Goal: Task Accomplishment & Management: Use online tool/utility

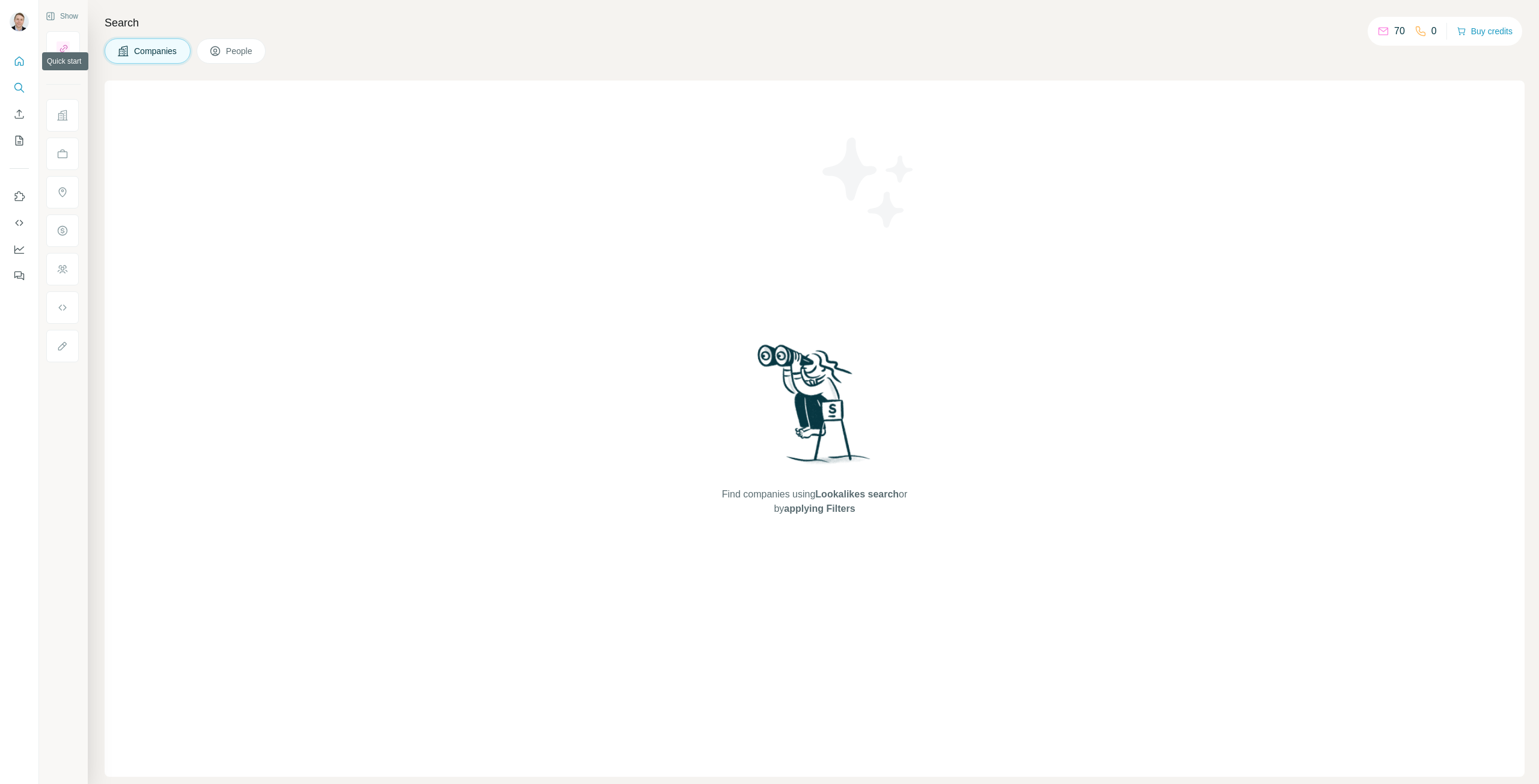
click at [15, 63] on icon "Quick start" at bounding box center [20, 61] width 9 height 9
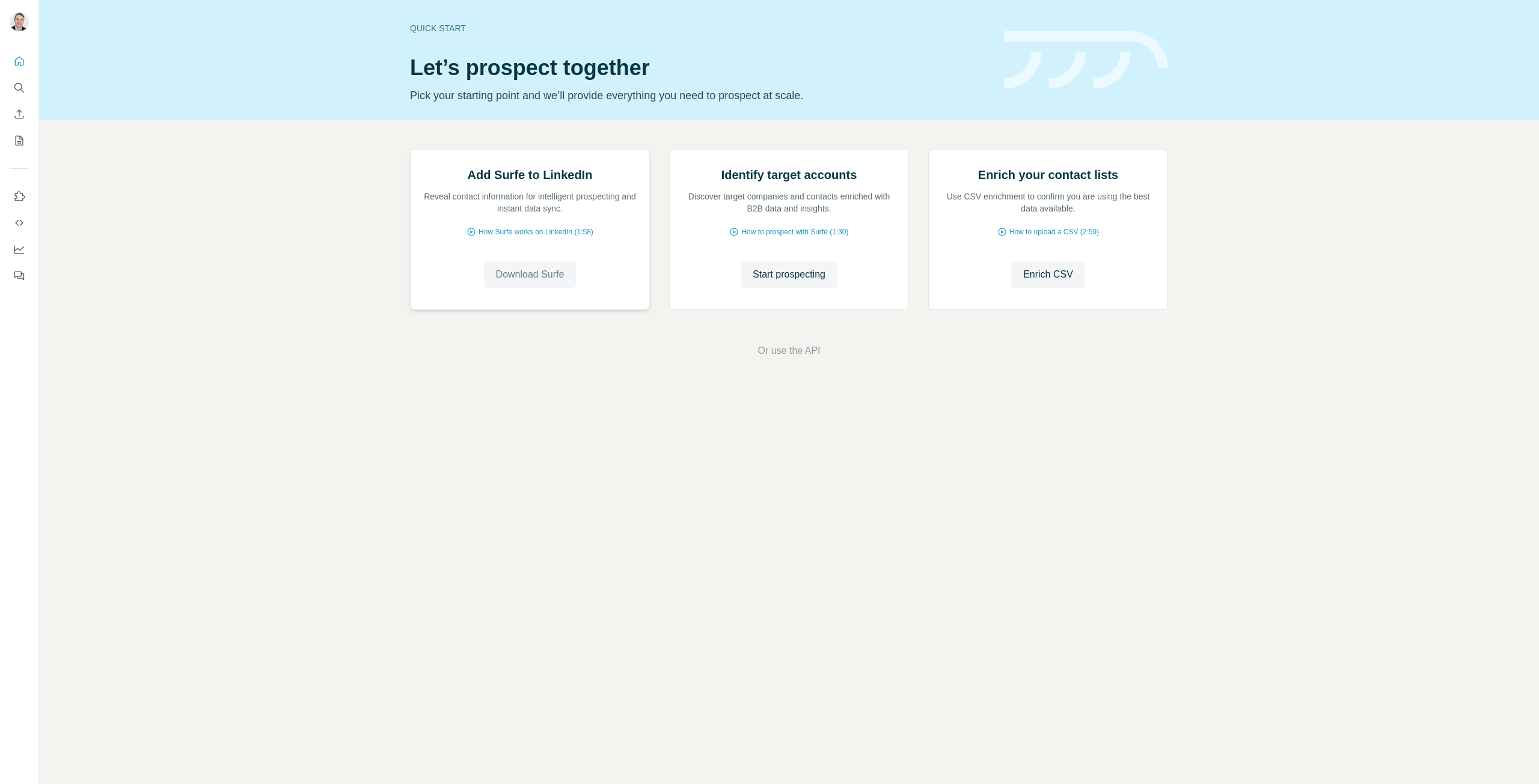
click at [529, 282] on span "Download Surfe" at bounding box center [530, 275] width 69 height 15
click at [25, 62] on icon "Quick start" at bounding box center [19, 61] width 12 height 12
click at [12, 64] on button "Quick start" at bounding box center [19, 61] width 19 height 21
click at [21, 61] on icon "Quick start" at bounding box center [19, 61] width 12 height 12
click at [18, 141] on icon "My lists" at bounding box center [19, 141] width 12 height 12
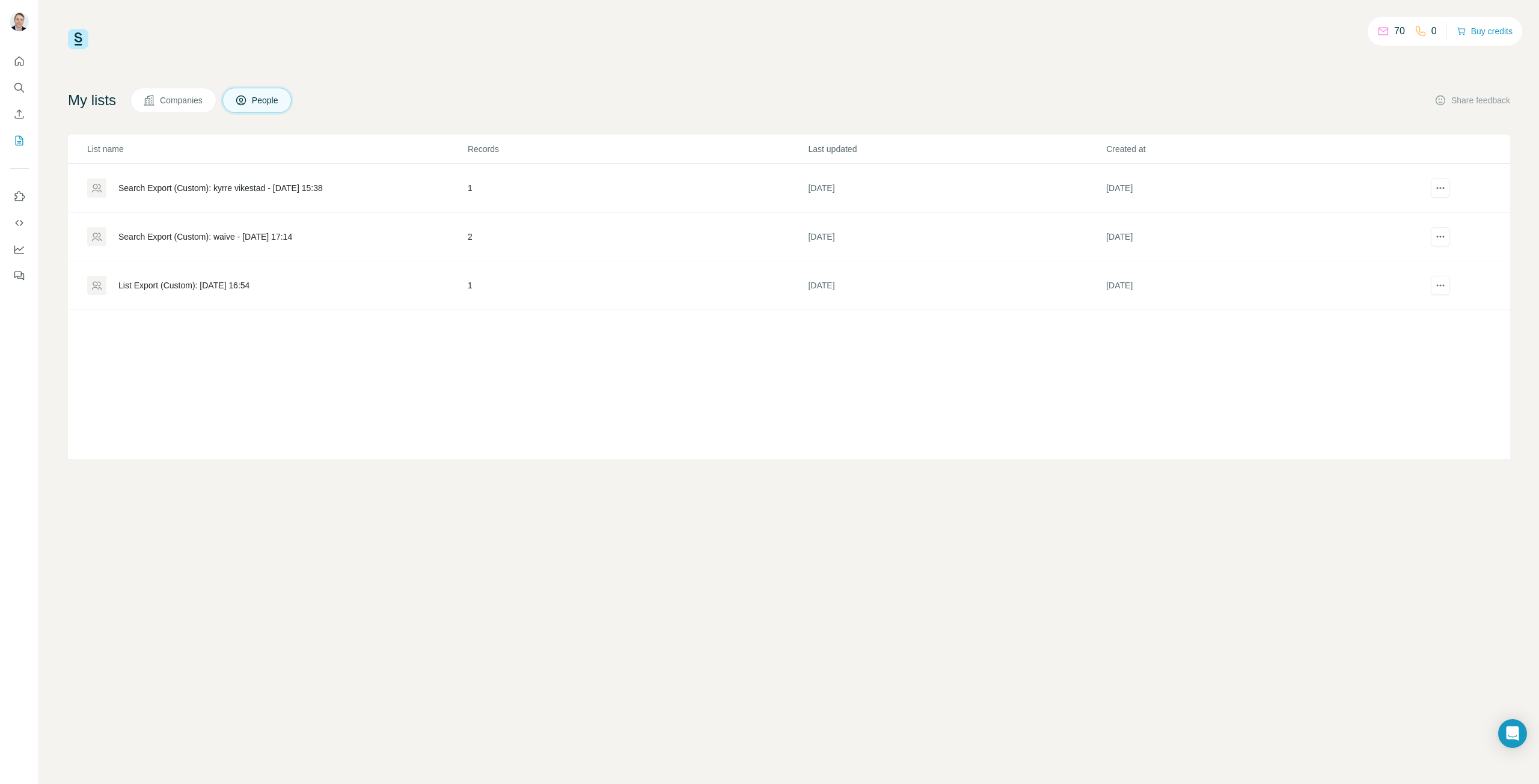
click at [258, 103] on span "People" at bounding box center [265, 101] width 27 height 12
click at [1477, 32] on button "Buy credits" at bounding box center [1484, 31] width 56 height 17
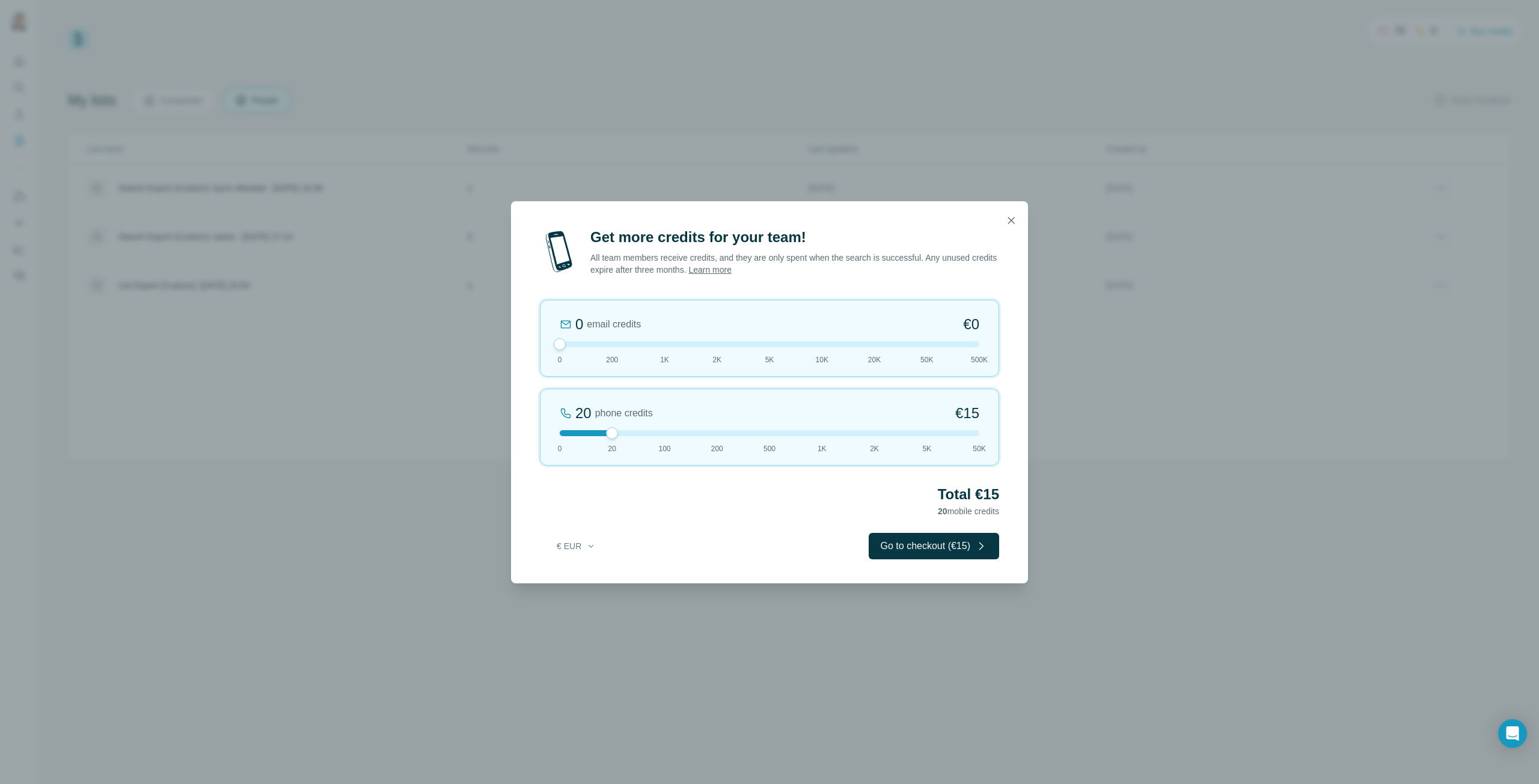
drag, startPoint x: 615, startPoint y: 345, endPoint x: 584, endPoint y: 353, distance: 32.0
click at [584, 353] on div "0 email credits €0 0 200 1K 2K 5K 10K 20K 50K 500K" at bounding box center [769, 338] width 459 height 77
drag, startPoint x: 558, startPoint y: 343, endPoint x: 602, endPoint y: 338, distance: 44.3
click at [602, 338] on div "200 email credits €9 0 200 1K 2K 5K 10K 20K 50K 500K" at bounding box center [769, 338] width 459 height 77
click at [1011, 222] on icon "button" at bounding box center [1011, 221] width 12 height 12
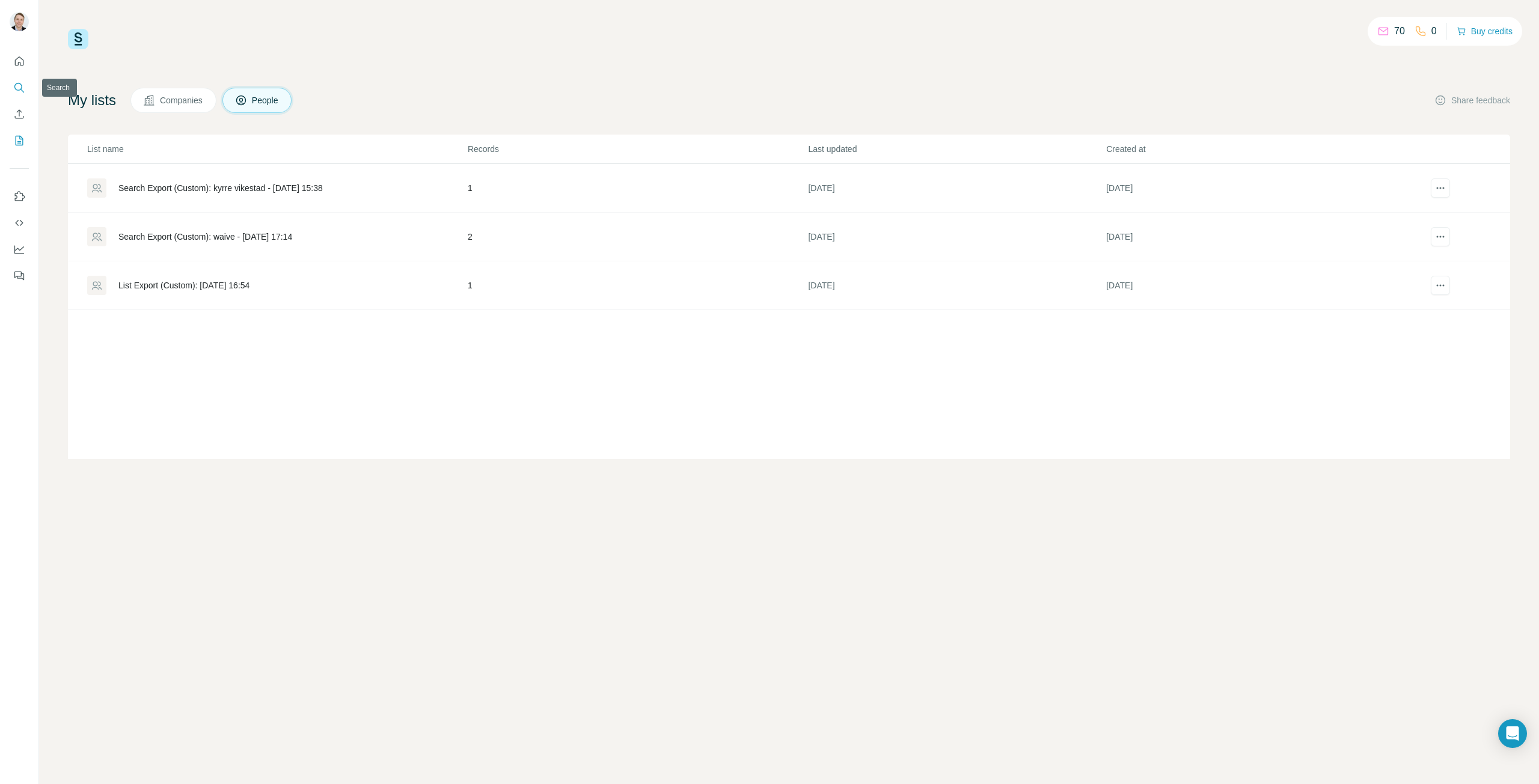
click at [17, 87] on icon "Search" at bounding box center [19, 88] width 12 height 12
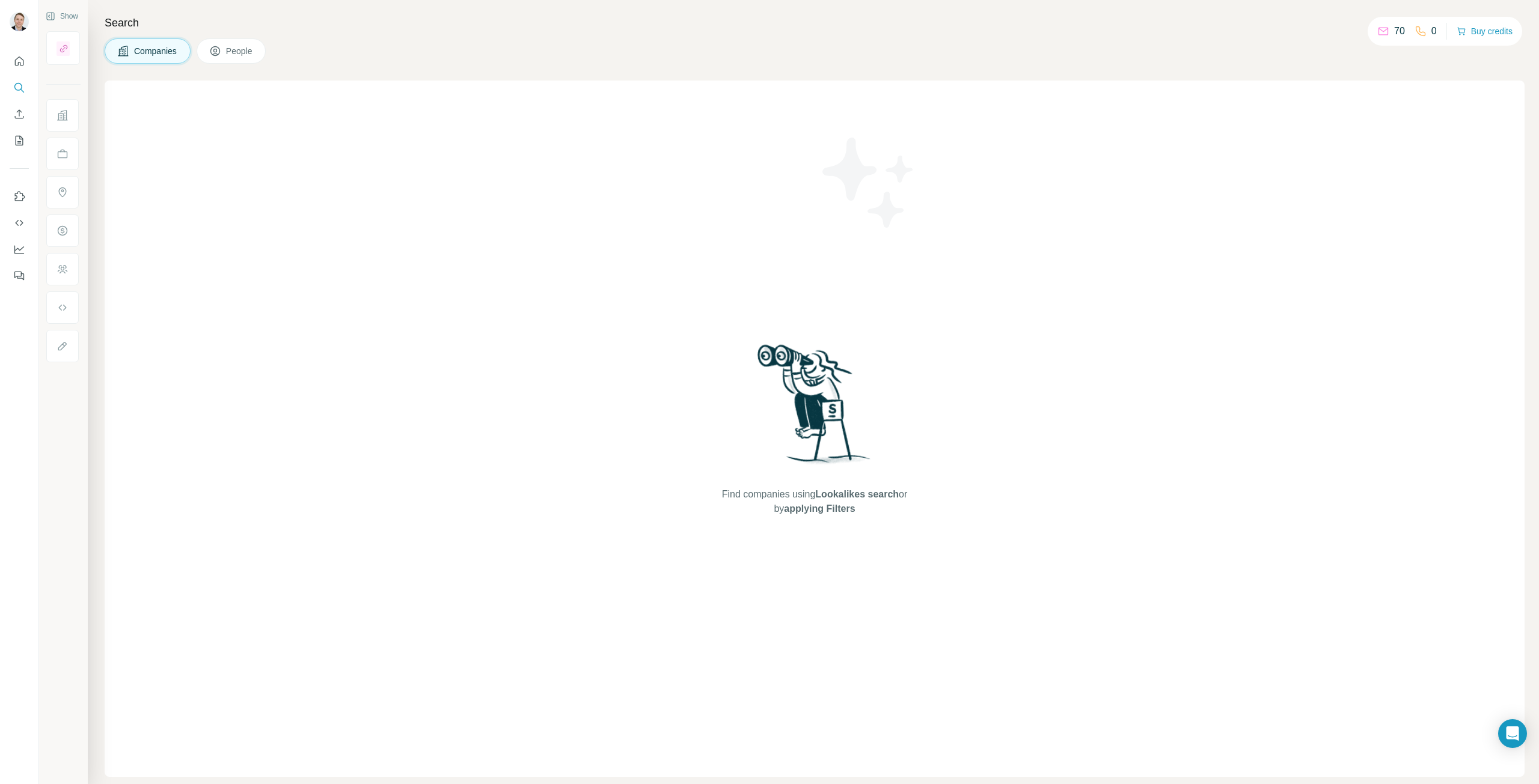
click at [221, 52] on button "People" at bounding box center [231, 51] width 70 height 25
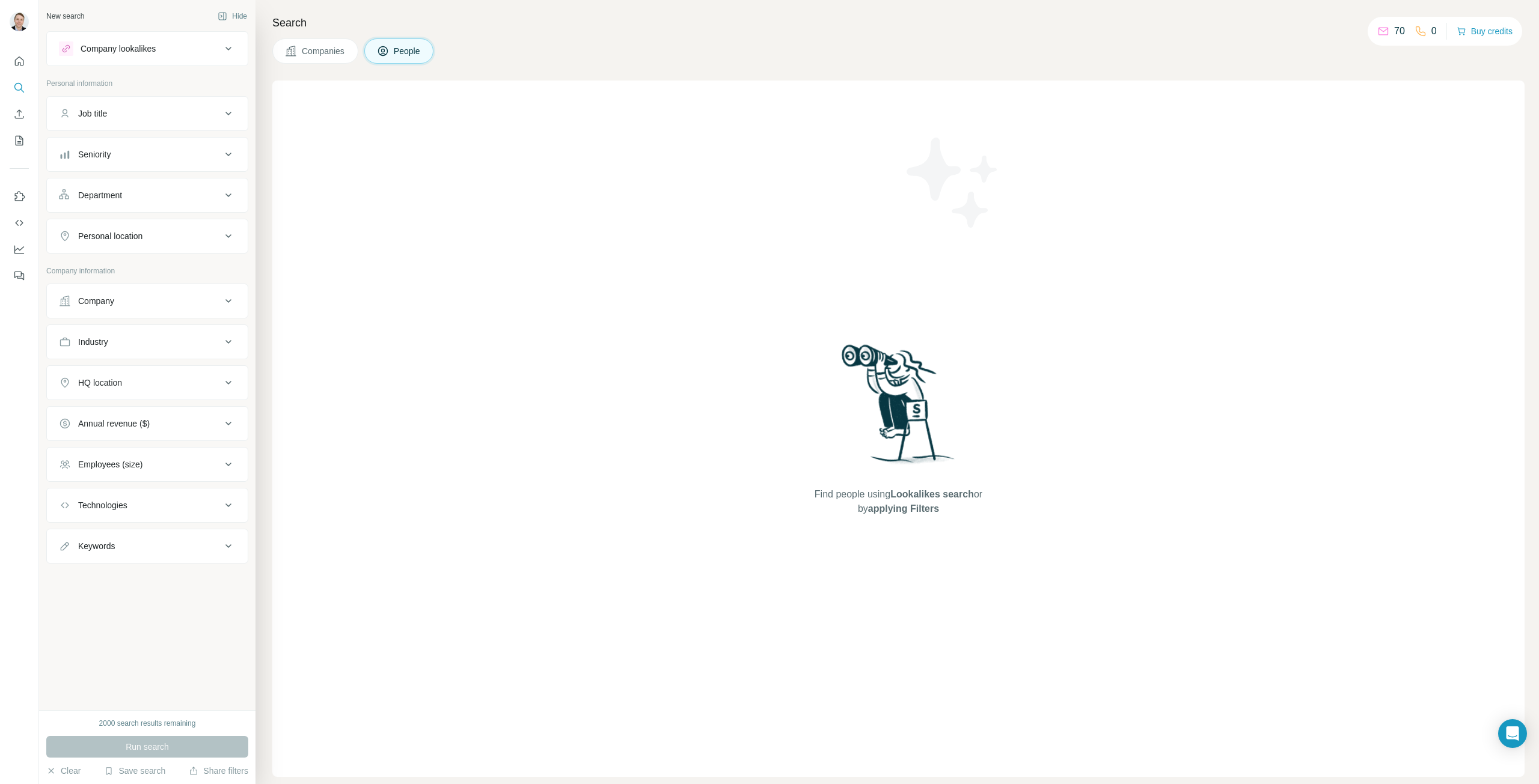
click at [144, 125] on button "Job title" at bounding box center [147, 113] width 201 height 29
click at [142, 148] on input "text" at bounding box center [135, 143] width 153 height 21
type input "***"
click at [139, 345] on button "Company" at bounding box center [147, 337] width 201 height 29
click at [89, 394] on input "text" at bounding box center [147, 390] width 177 height 21
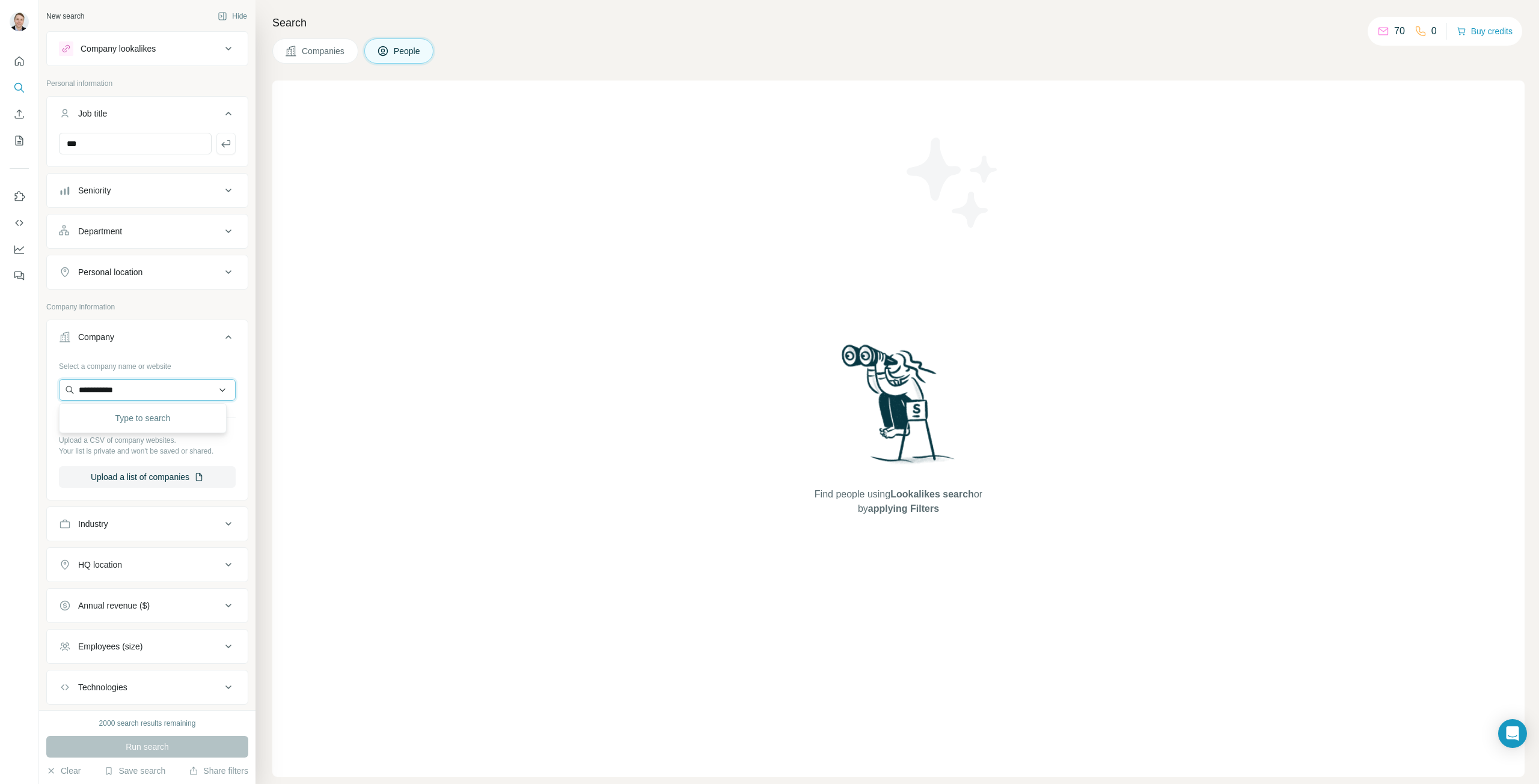
type input "**********"
click at [107, 415] on p "First Water" at bounding box center [122, 417] width 58 height 12
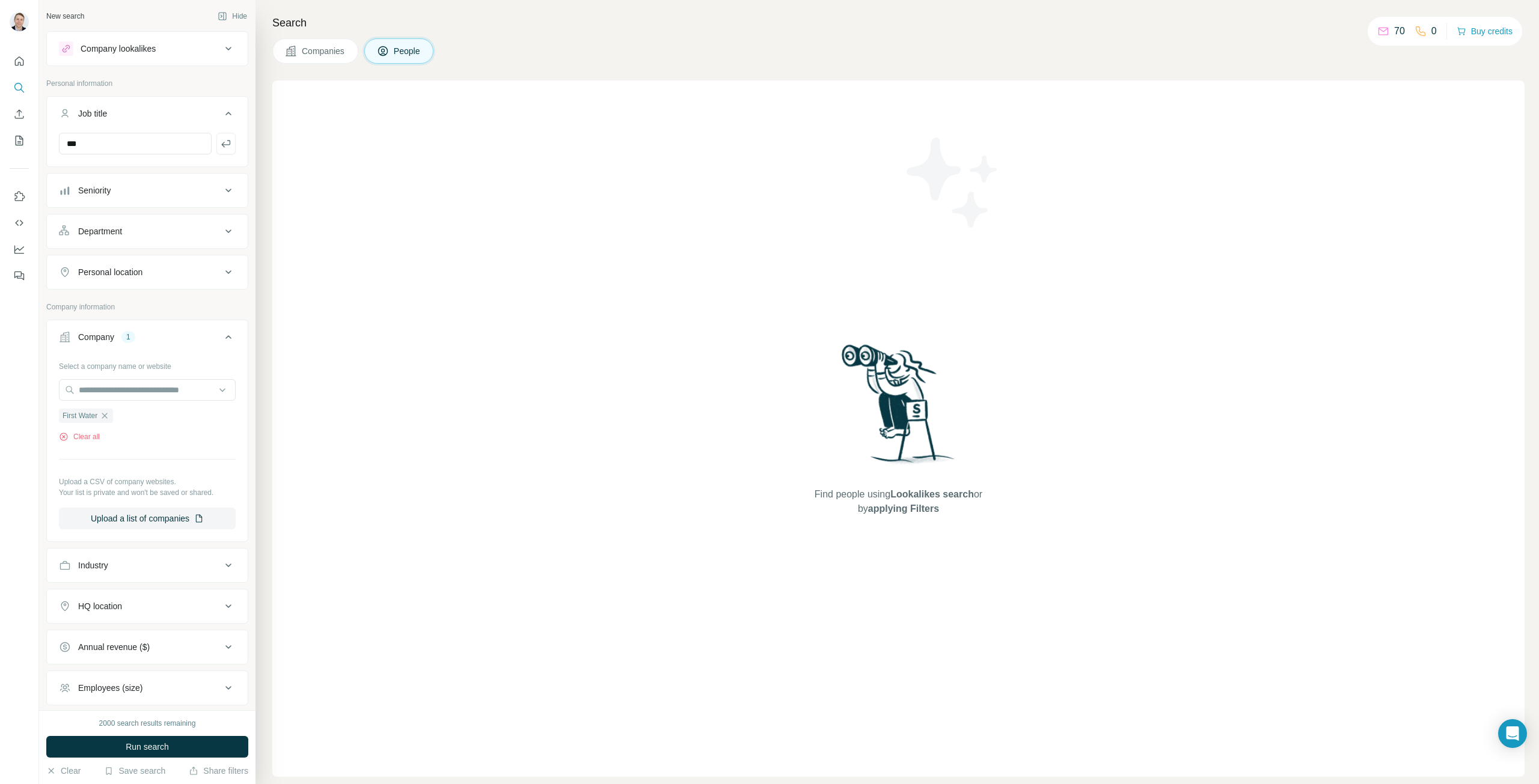
click at [149, 743] on span "Run search" at bounding box center [147, 747] width 43 height 12
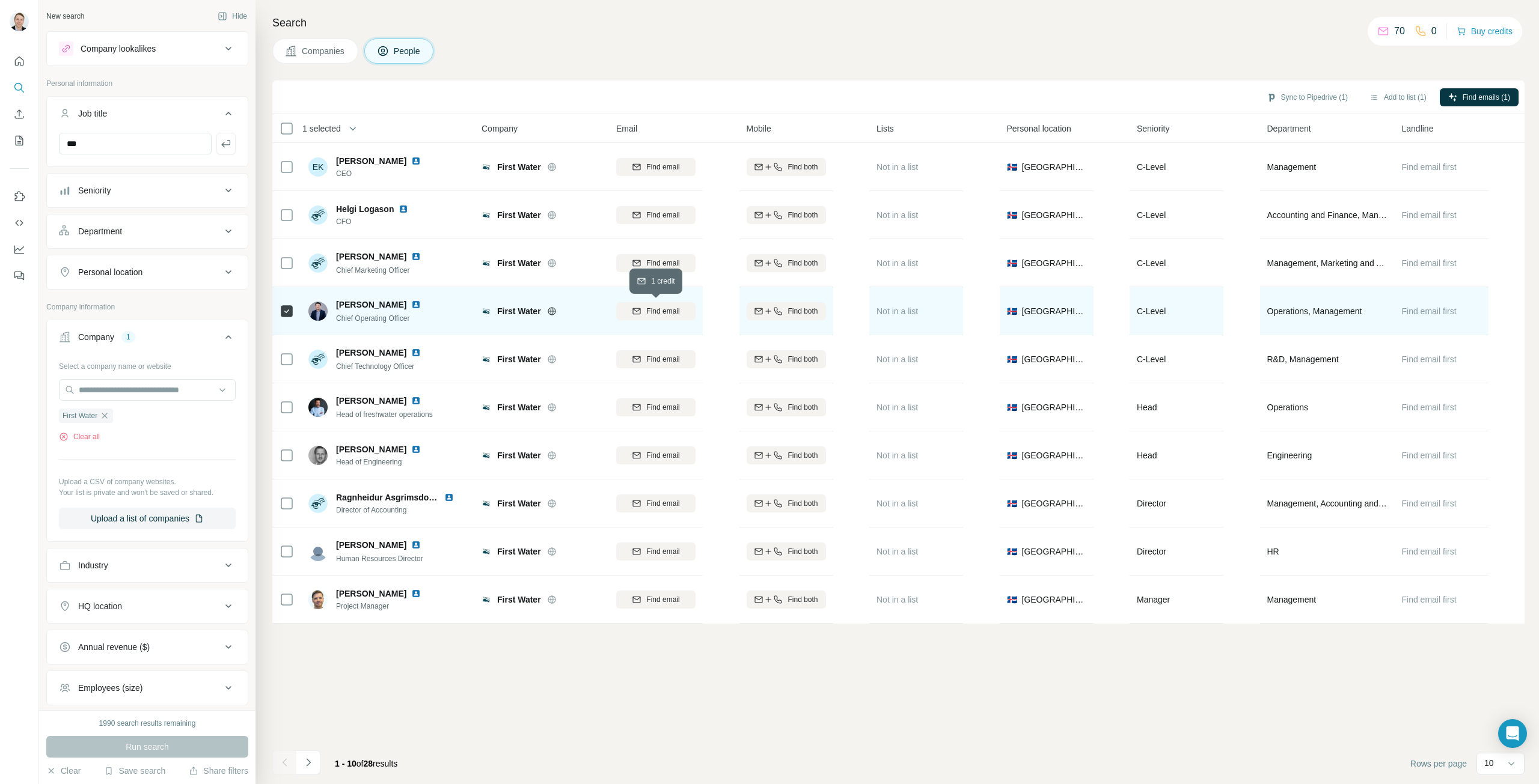
click at [662, 311] on span "Find email" at bounding box center [663, 311] width 33 height 11
click at [1307, 98] on button "Sync to Pipedrive (1)" at bounding box center [1307, 97] width 98 height 18
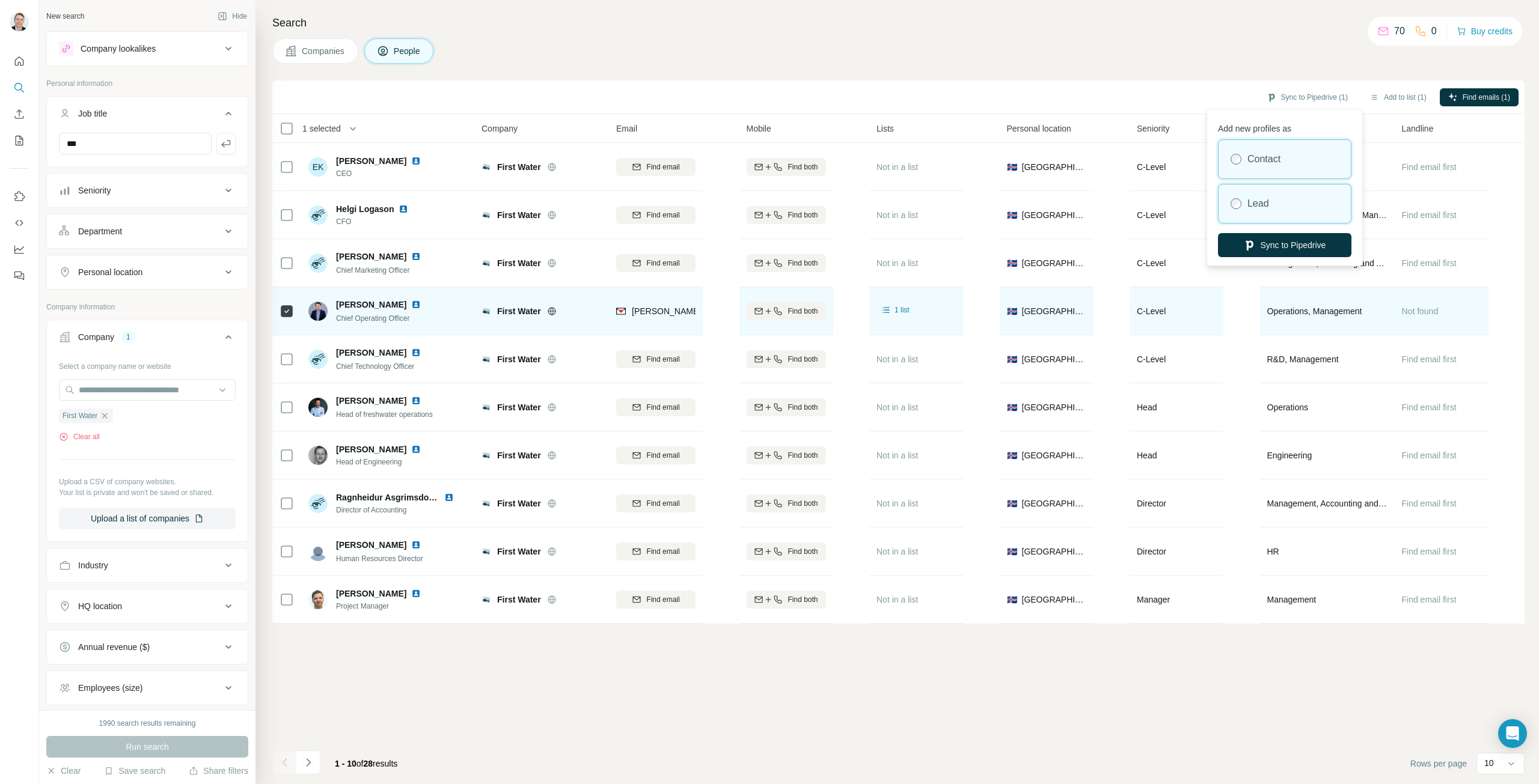
click at [1251, 207] on label "Lead" at bounding box center [1258, 204] width 21 height 15
click at [1288, 249] on button "Sync to Pipedrive" at bounding box center [1284, 245] width 133 height 24
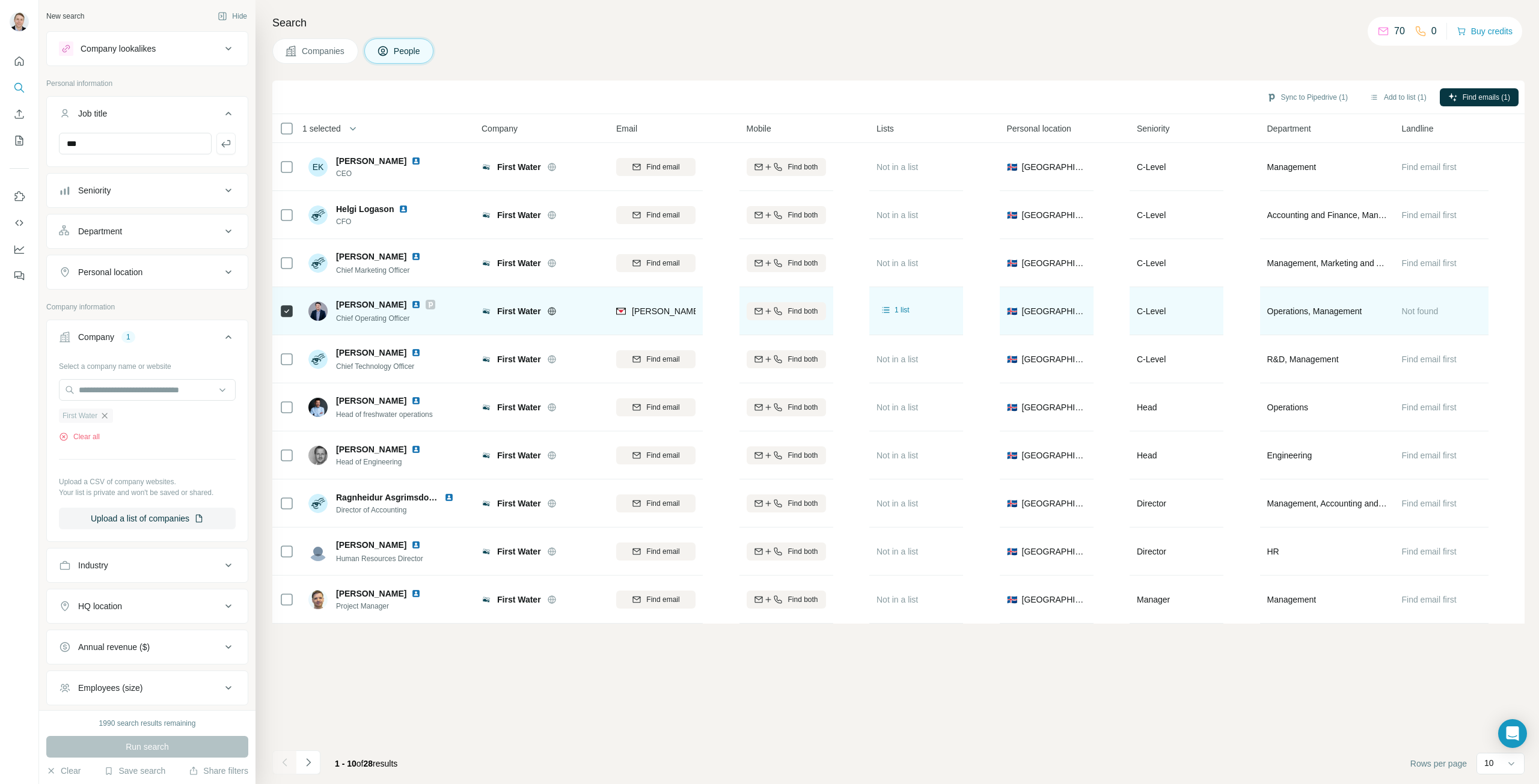
click at [107, 413] on icon "button" at bounding box center [105, 416] width 9 height 9
click at [120, 387] on input "text" at bounding box center [147, 390] width 177 height 21
type input "*****"
click at [111, 487] on p "Anteo" at bounding box center [122, 482] width 58 height 12
click at [134, 749] on span "Run search" at bounding box center [147, 747] width 43 height 12
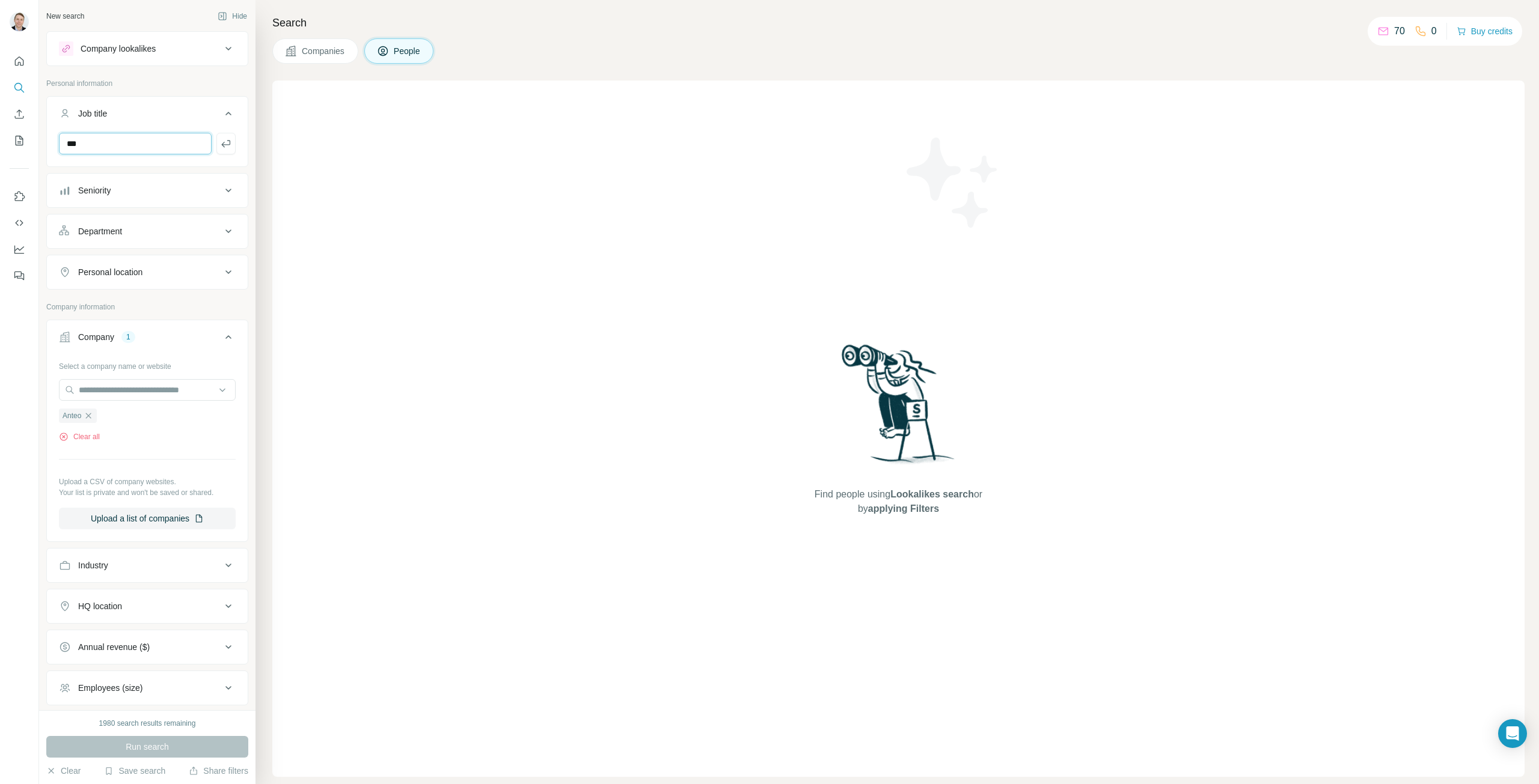
click at [155, 140] on input "***" at bounding box center [135, 143] width 153 height 21
type input "*"
click at [129, 747] on div "Run search" at bounding box center [147, 747] width 202 height 21
click at [126, 422] on ul "Anteo" at bounding box center [147, 415] width 177 height 15
click at [330, 51] on span "Companies" at bounding box center [324, 51] width 44 height 12
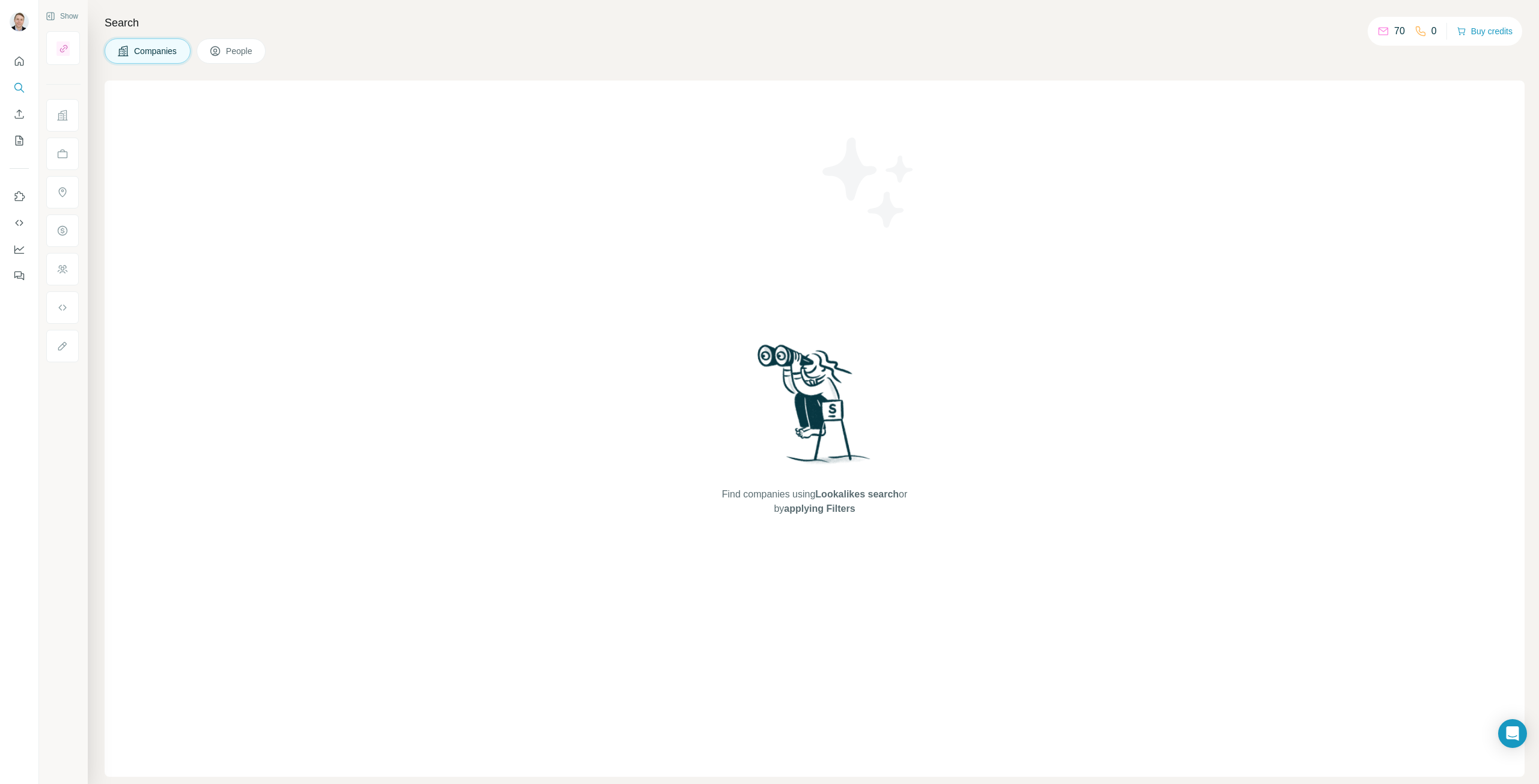
click at [215, 54] on icon at bounding box center [215, 51] width 12 height 12
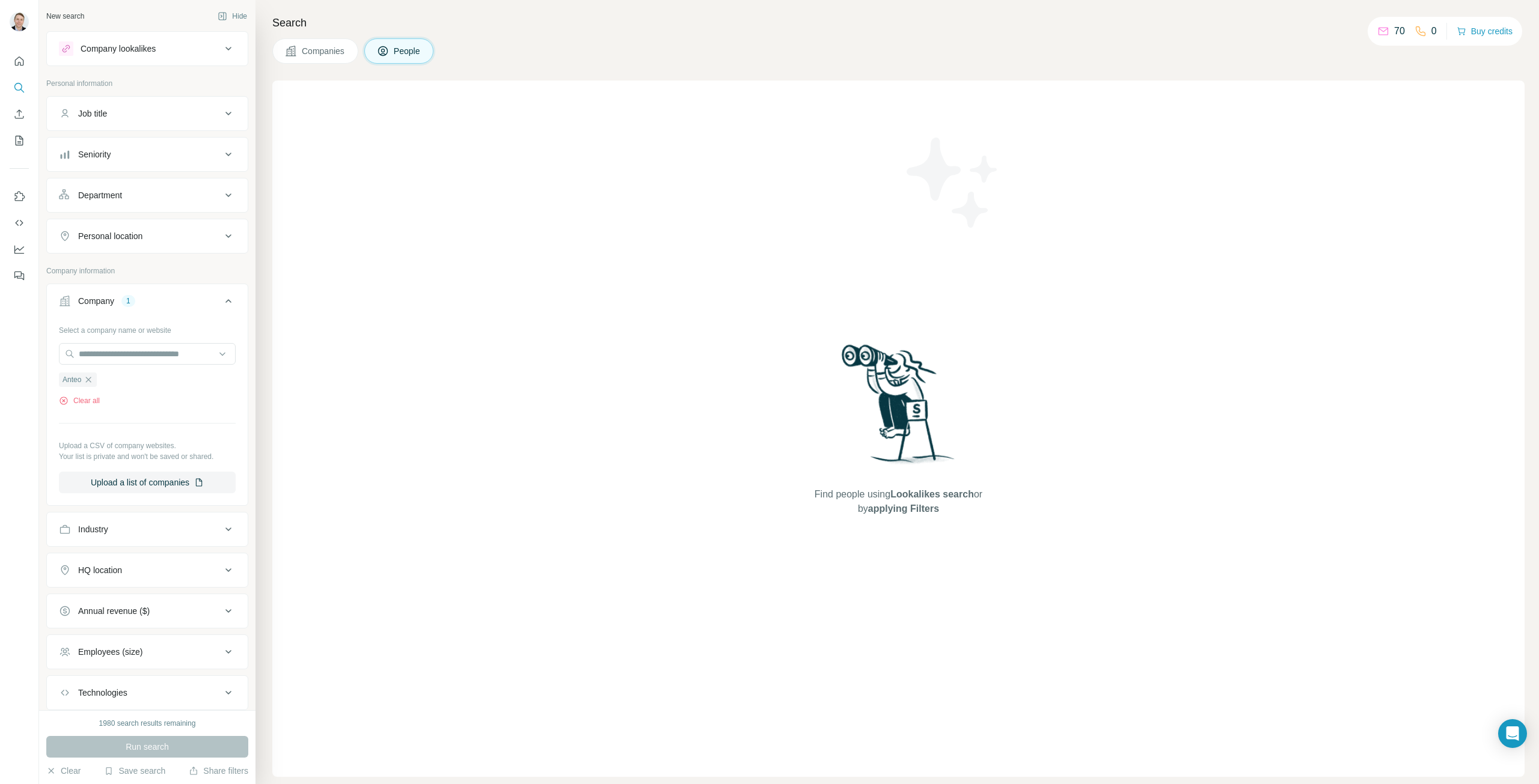
click at [153, 725] on div "1980 search results remaining" at bounding box center [147, 723] width 97 height 11
click at [131, 357] on input "text" at bounding box center [147, 354] width 177 height 21
click at [131, 356] on input "text" at bounding box center [147, 354] width 177 height 21
click at [147, 107] on button "Job title" at bounding box center [147, 113] width 201 height 29
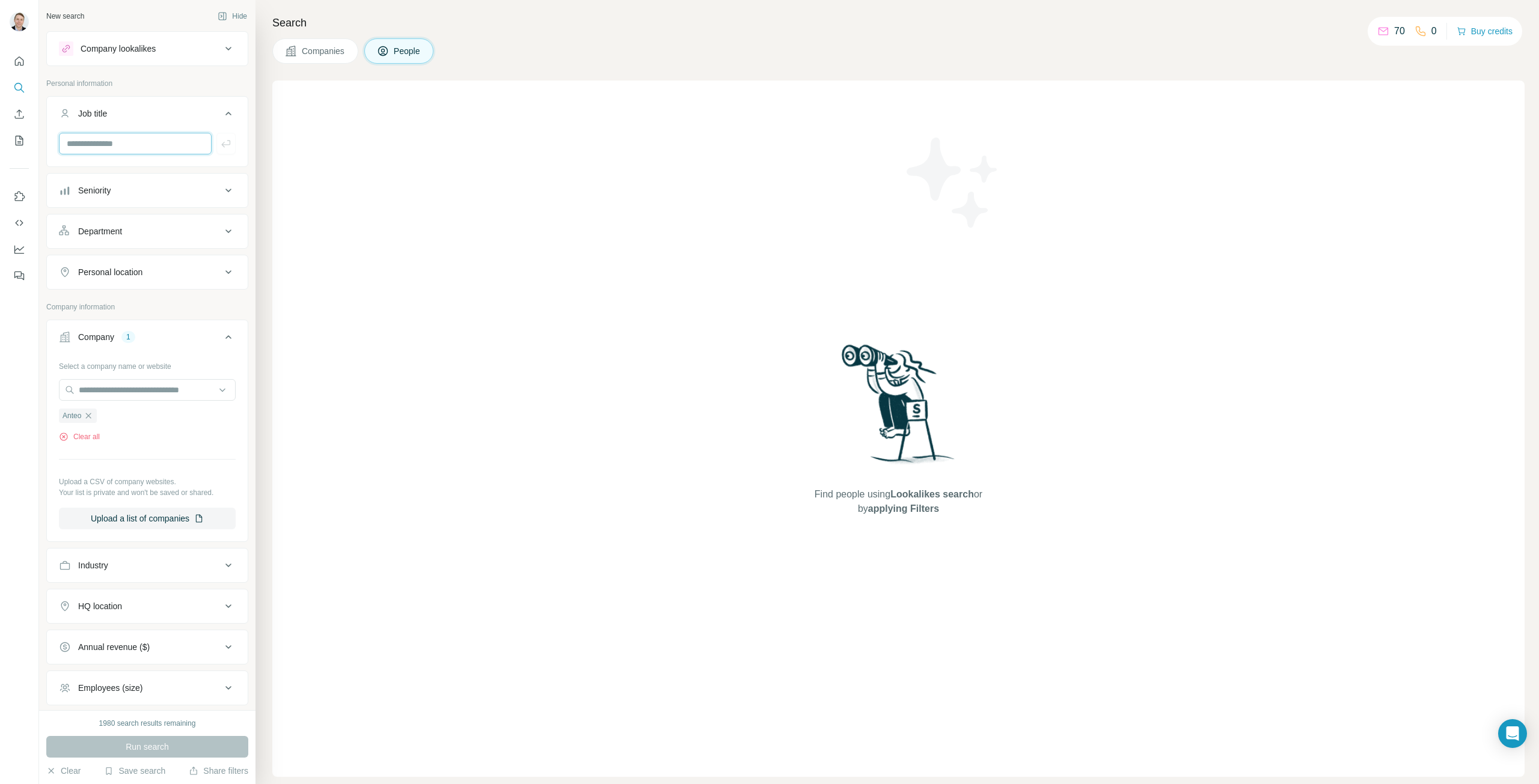
click at [125, 143] on input "text" at bounding box center [135, 143] width 153 height 21
type input "*"
click at [18, 64] on icon "Quick start" at bounding box center [20, 61] width 9 height 9
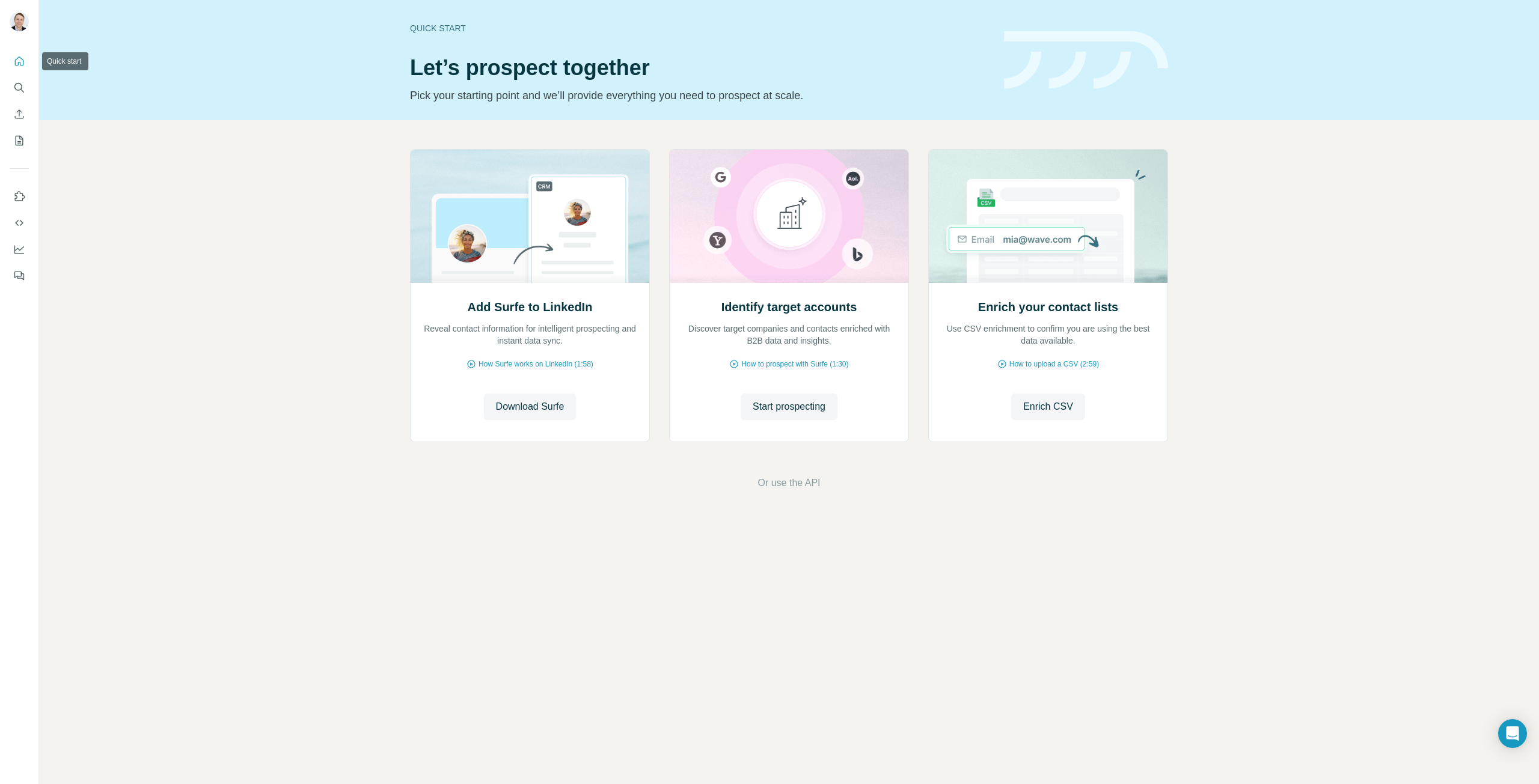
click at [19, 64] on icon "Quick start" at bounding box center [20, 61] width 9 height 9
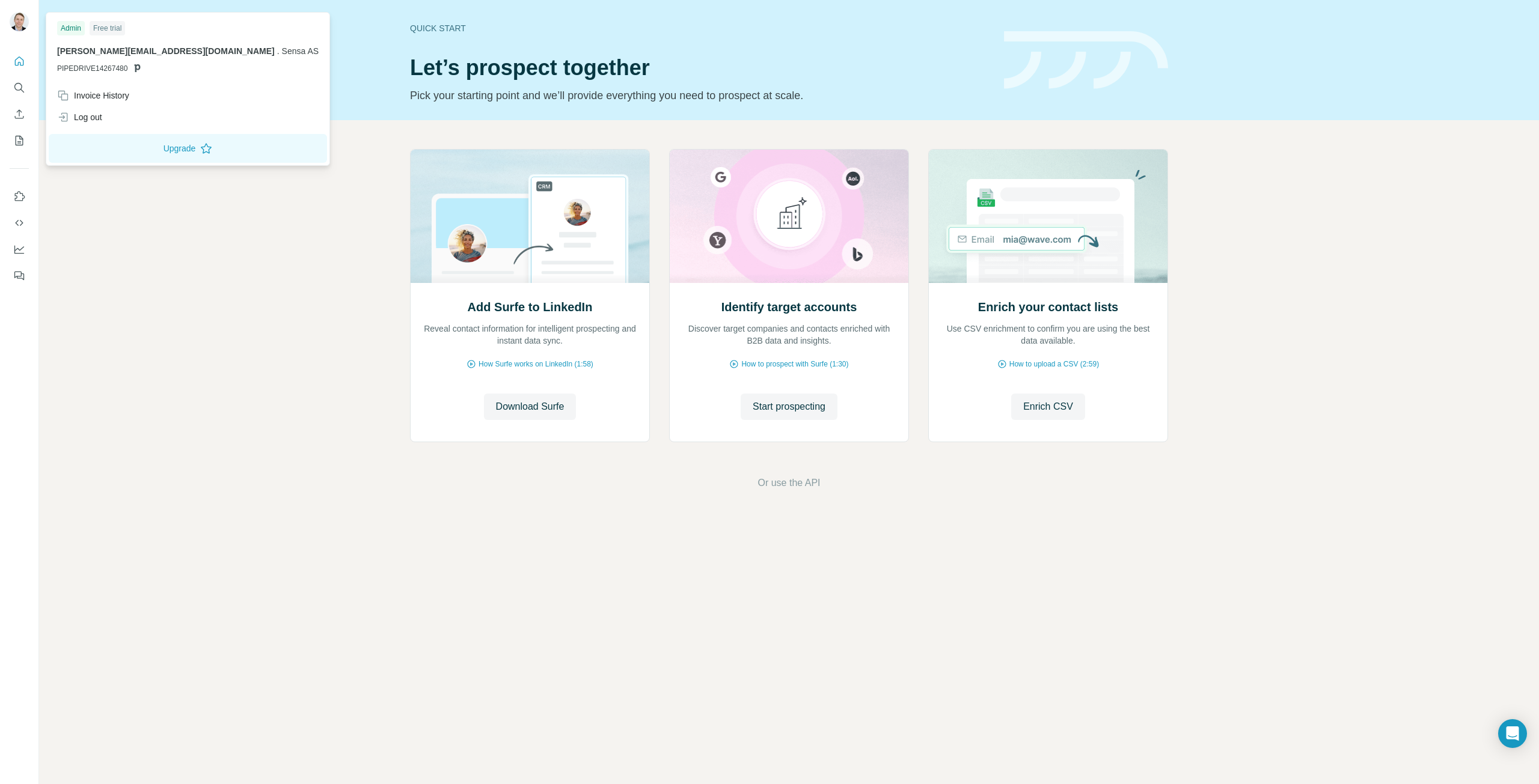
click at [13, 22] on img at bounding box center [19, 21] width 19 height 19
click at [113, 147] on button "Upgrade" at bounding box center [187, 148] width 278 height 29
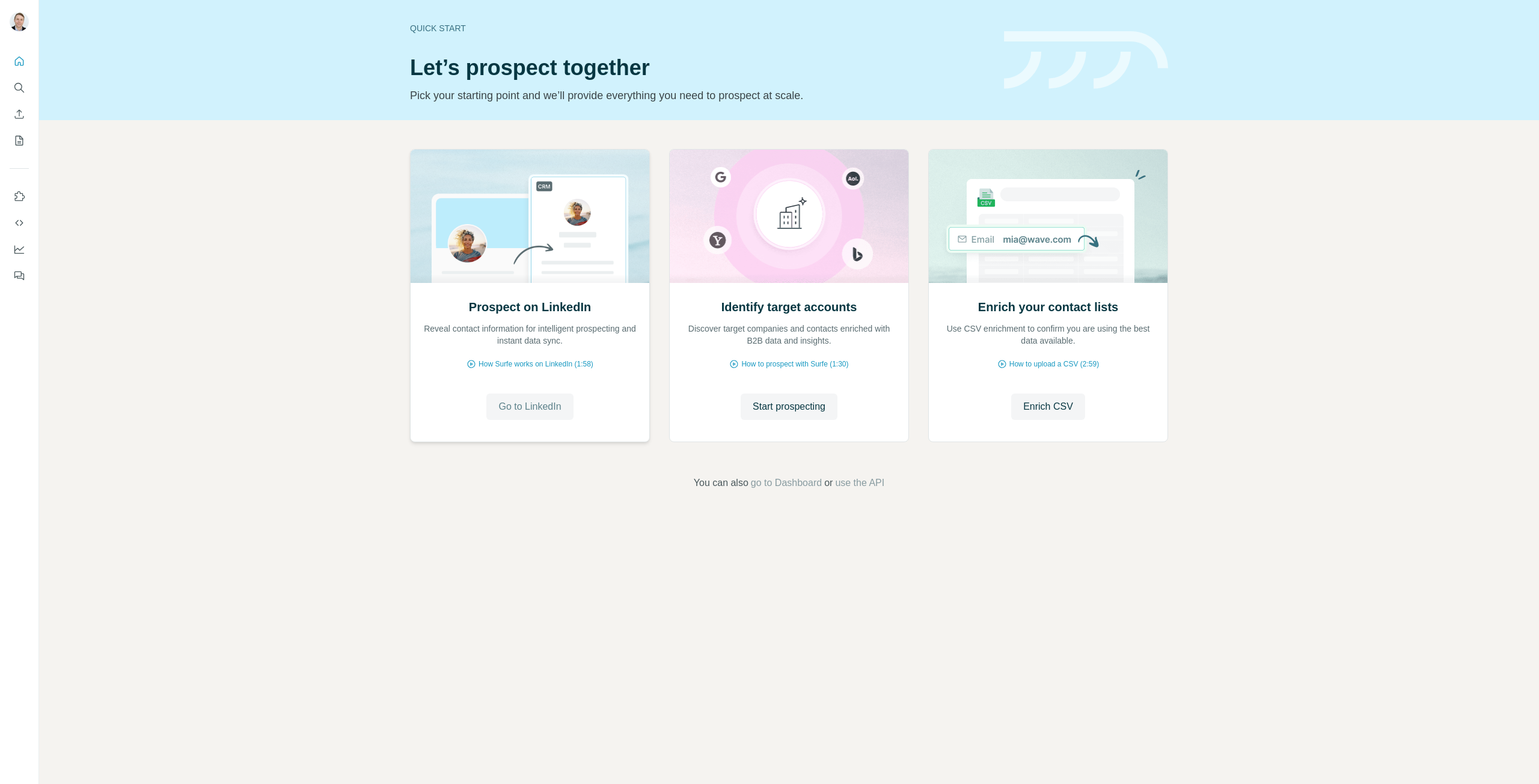
click at [525, 411] on span "Go to LinkedIn" at bounding box center [529, 407] width 63 height 15
click at [780, 363] on span "How to prospect with Surfe (1:30)" at bounding box center [794, 364] width 107 height 11
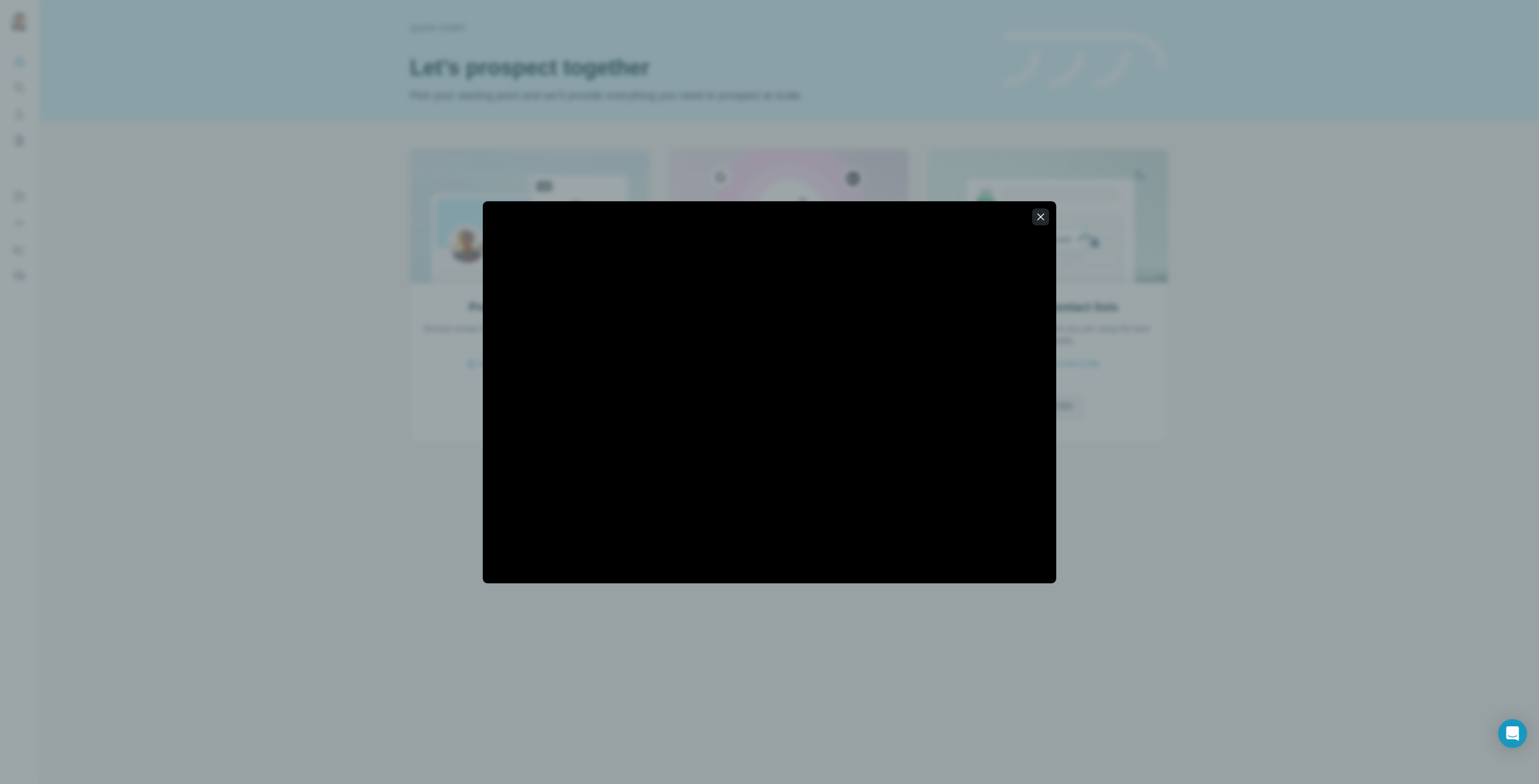
click at [1040, 217] on icon "button" at bounding box center [1041, 217] width 7 height 7
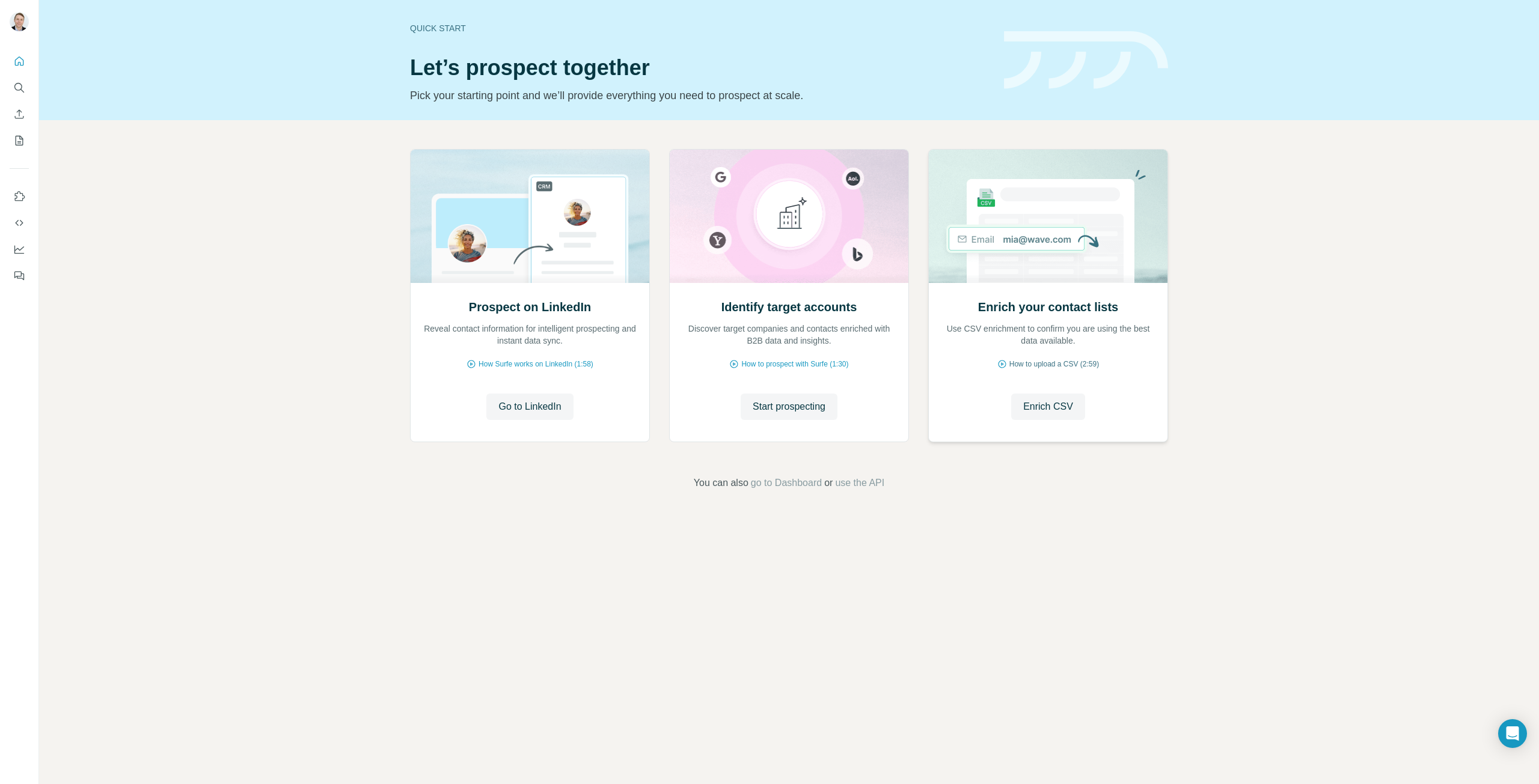
click at [1058, 367] on span "How to upload a CSV (2:59)" at bounding box center [1054, 364] width 89 height 11
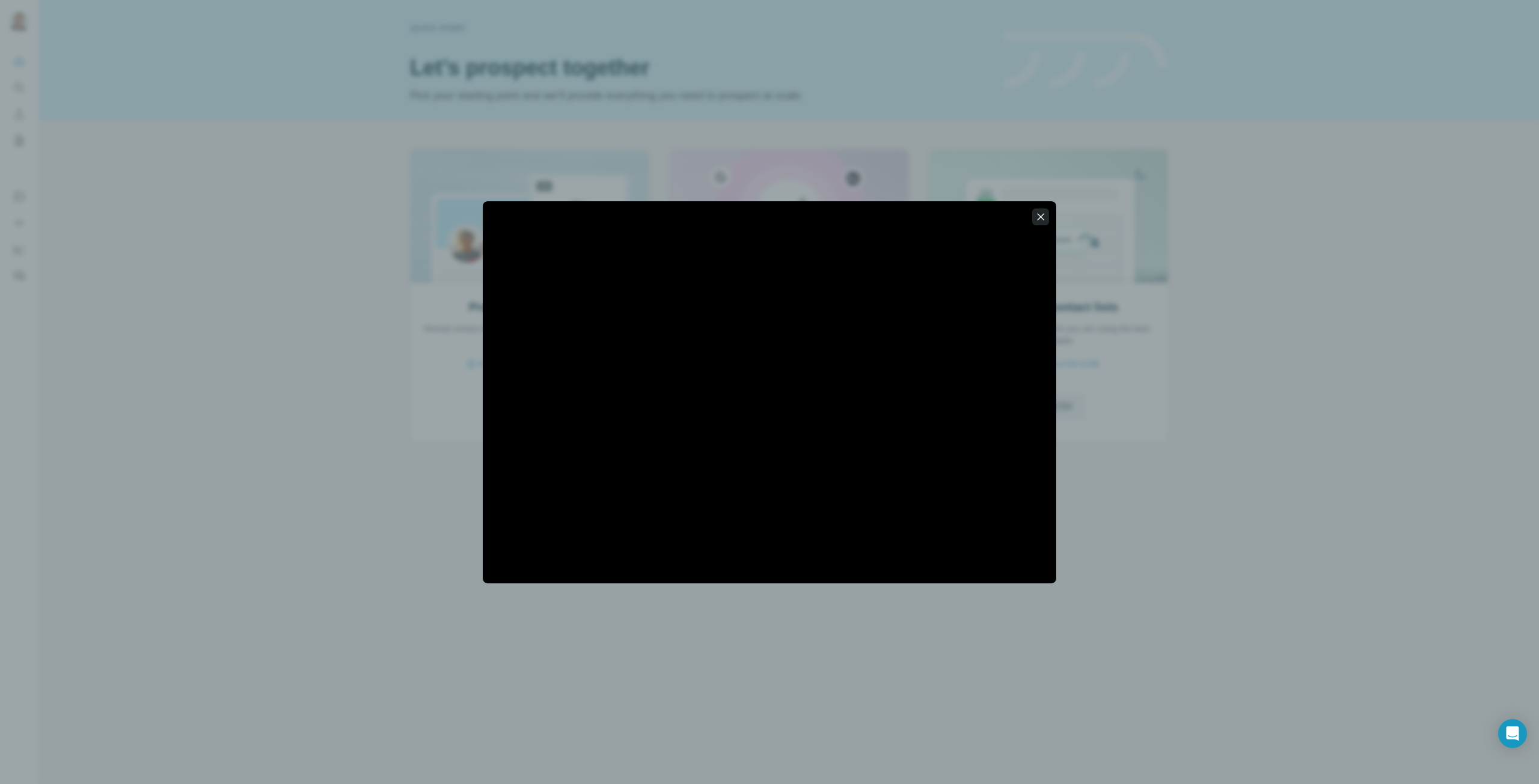
click at [1040, 216] on icon "button" at bounding box center [1041, 217] width 7 height 7
